Goal: Information Seeking & Learning: Learn about a topic

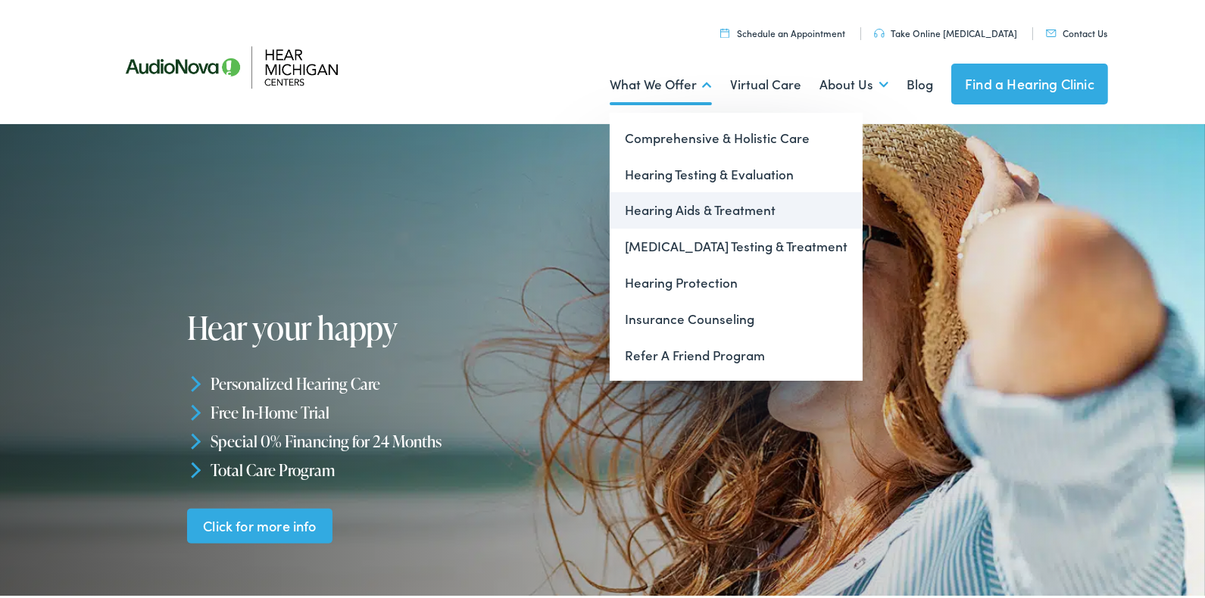
click at [651, 204] on link "Hearing Aids & Treatment" at bounding box center [736, 207] width 253 height 36
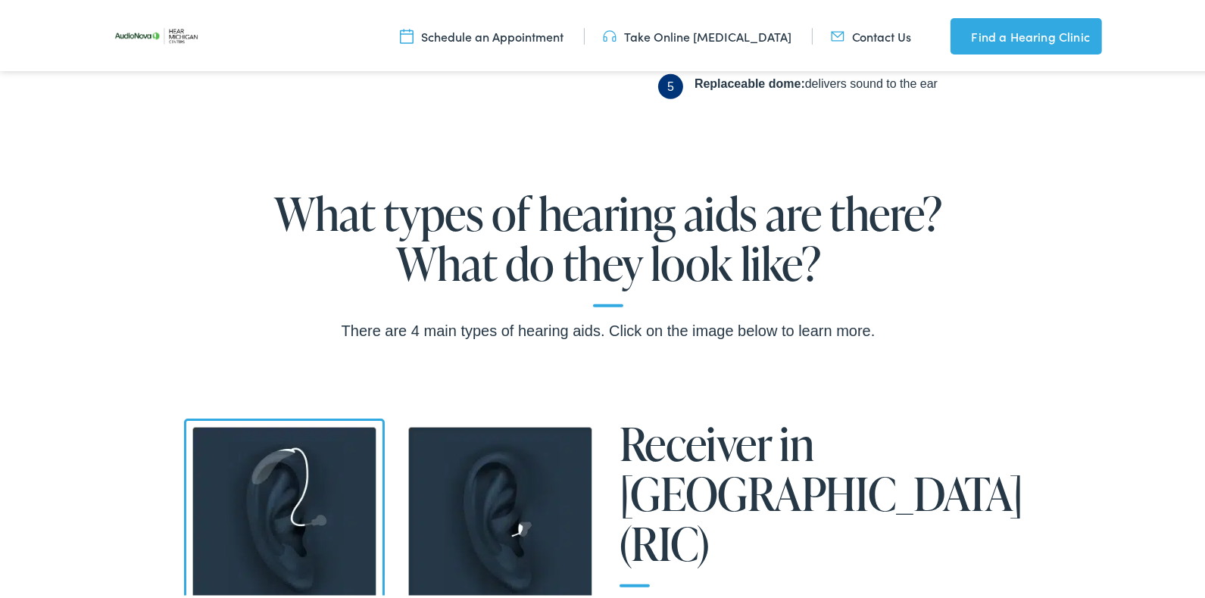
scroll to position [1059, 0]
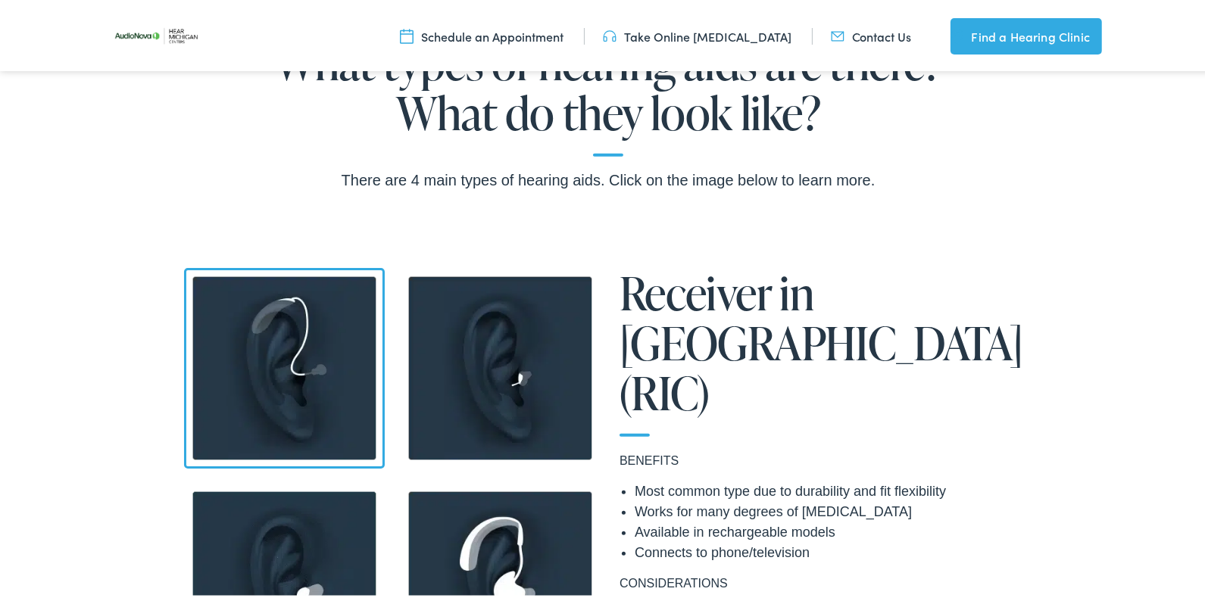
click at [510, 396] on img at bounding box center [500, 365] width 201 height 201
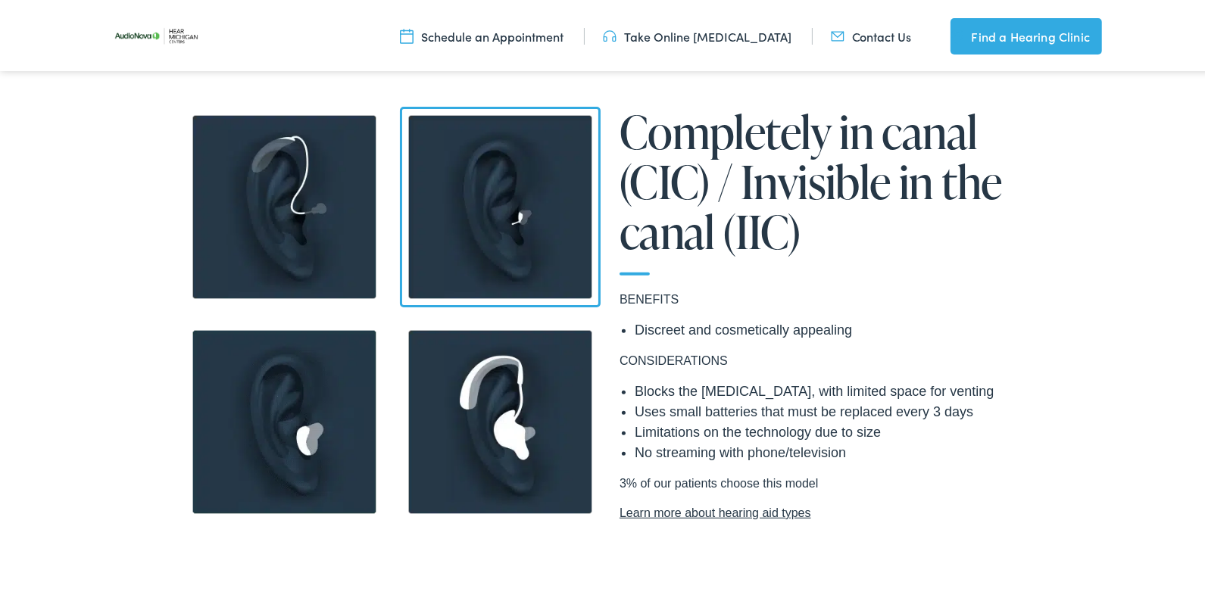
scroll to position [1287, 0]
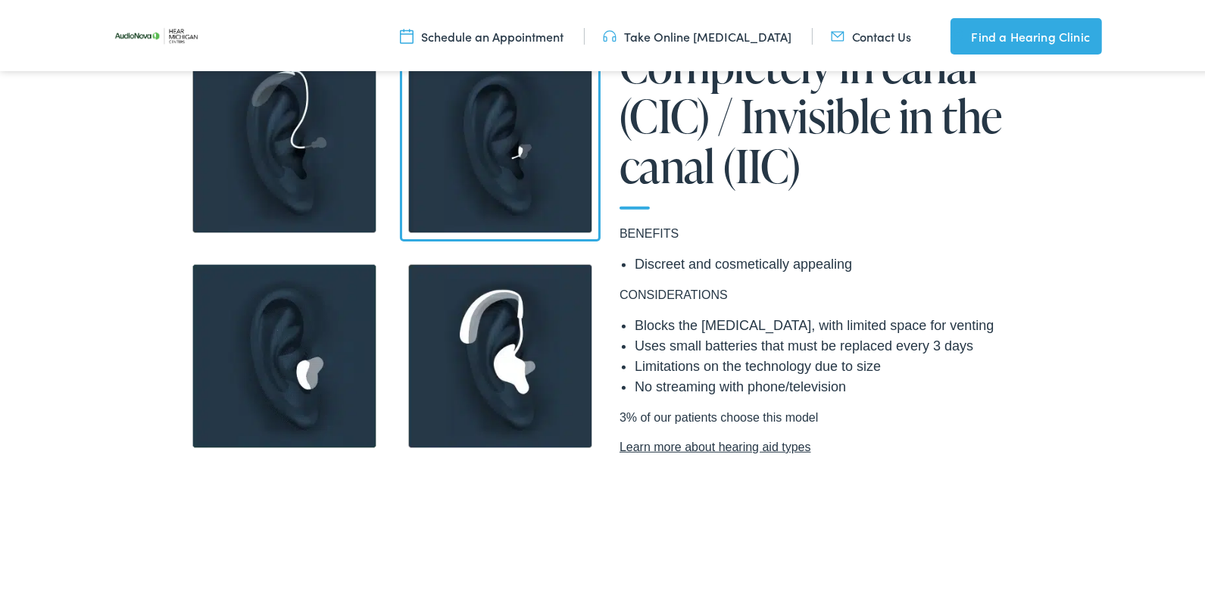
click at [307, 366] on img at bounding box center [284, 353] width 201 height 201
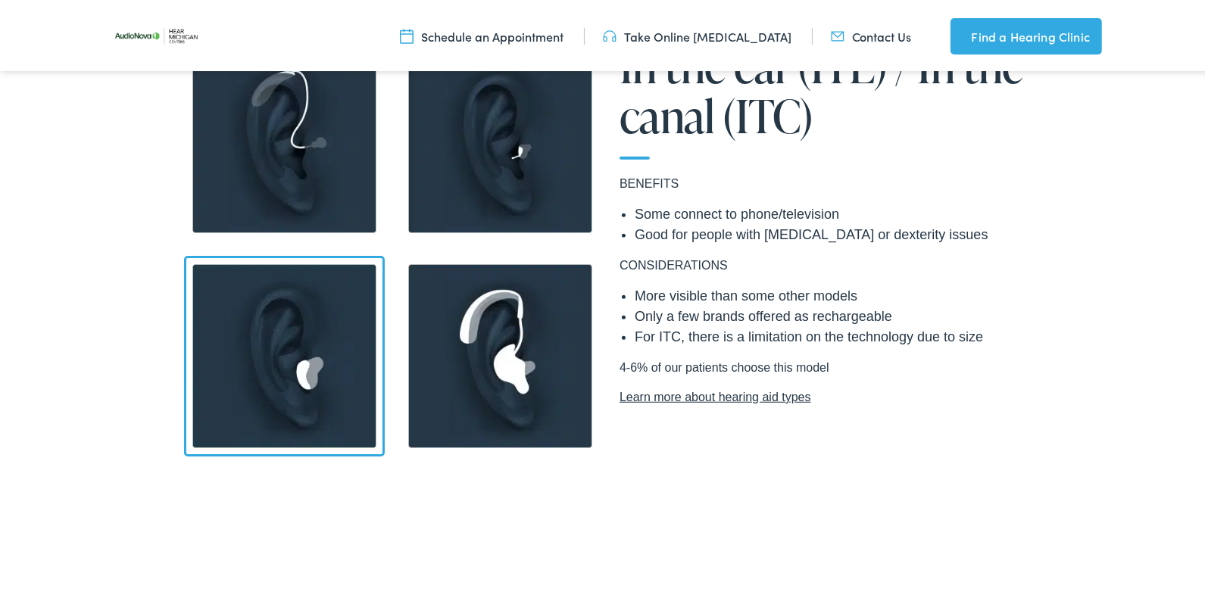
click at [523, 143] on img at bounding box center [500, 138] width 201 height 201
